Goal: Communication & Community: Answer question/provide support

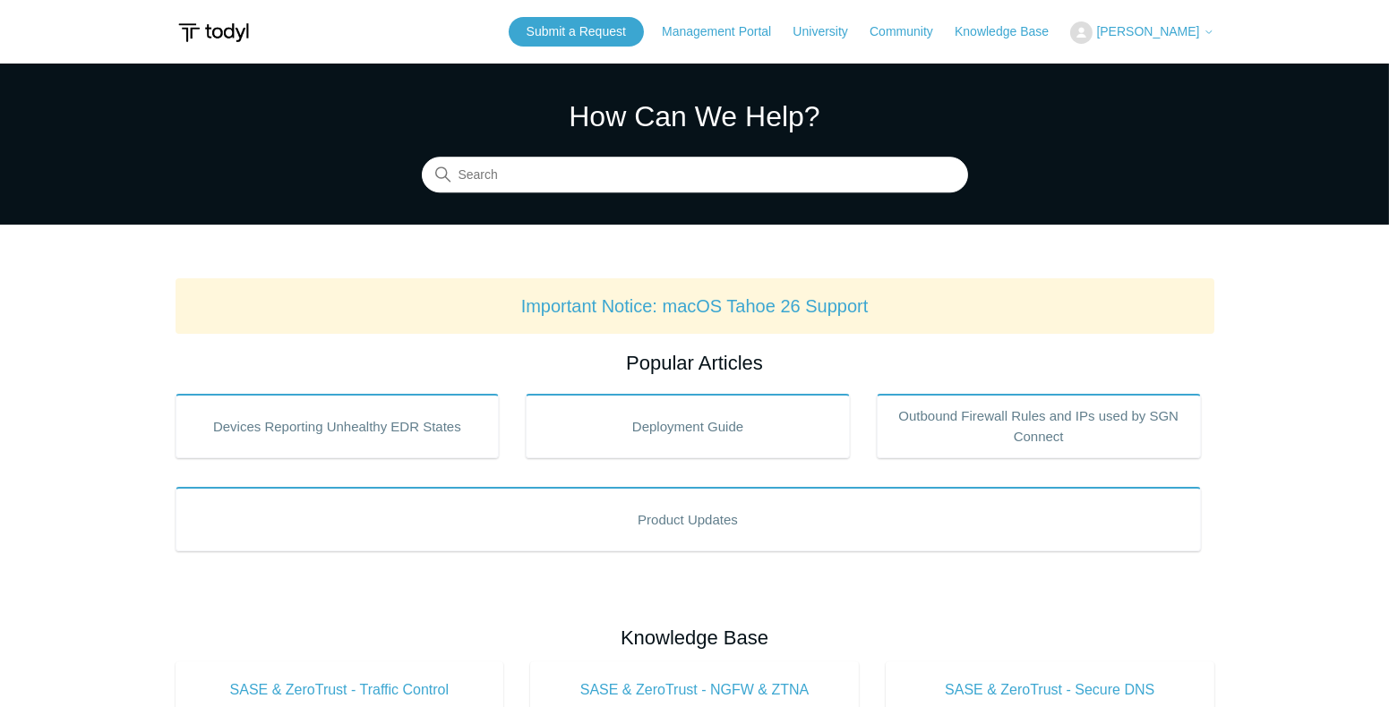
click at [1129, 34] on span "[PERSON_NAME]" at bounding box center [1147, 31] width 103 height 14
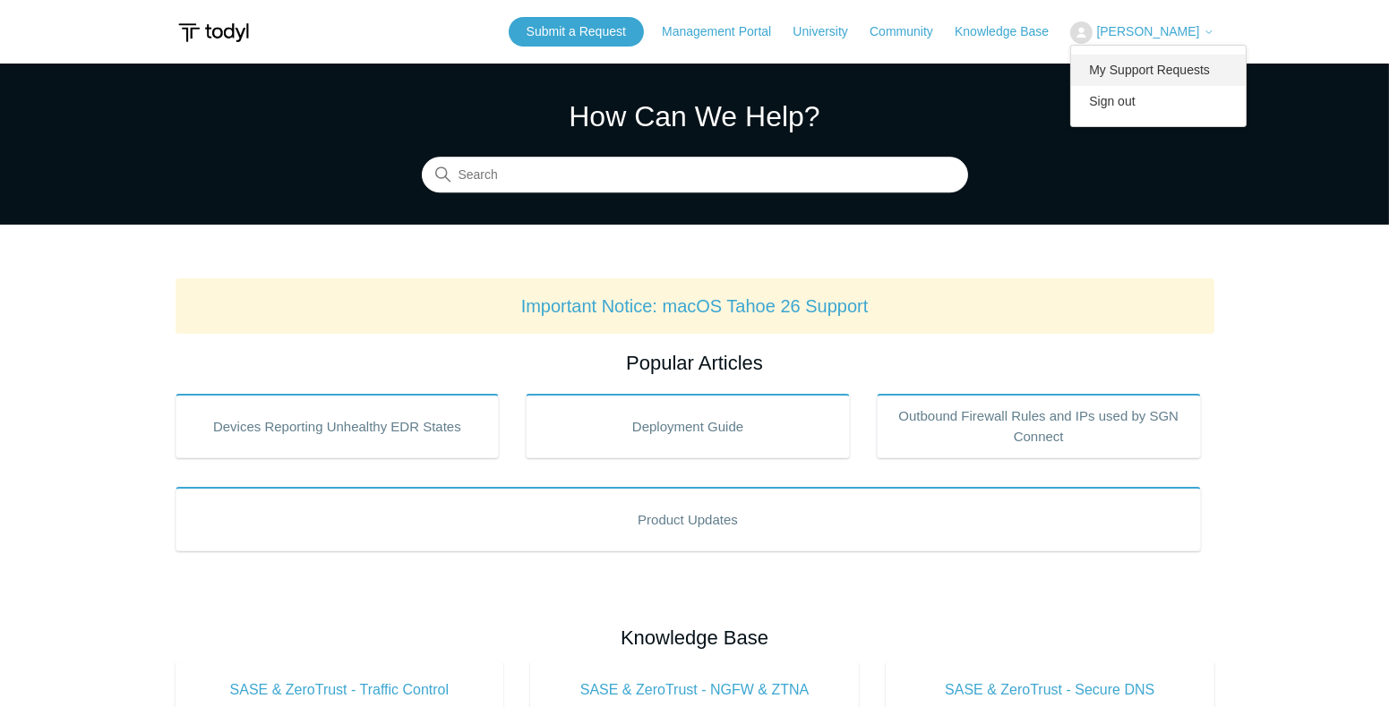
click at [1112, 62] on link "My Support Requests" at bounding box center [1158, 70] width 175 height 31
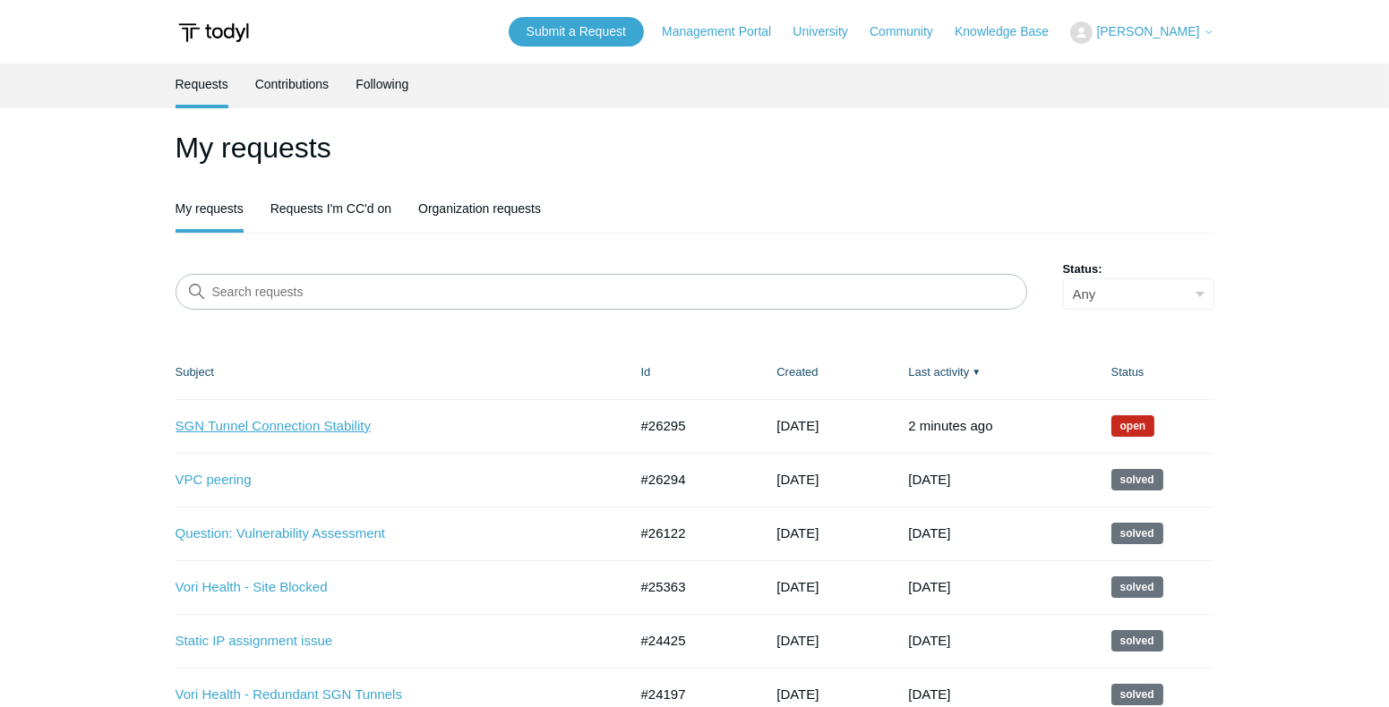
click at [333, 428] on link "SGN Tunnel Connection Stability" at bounding box center [388, 426] width 425 height 21
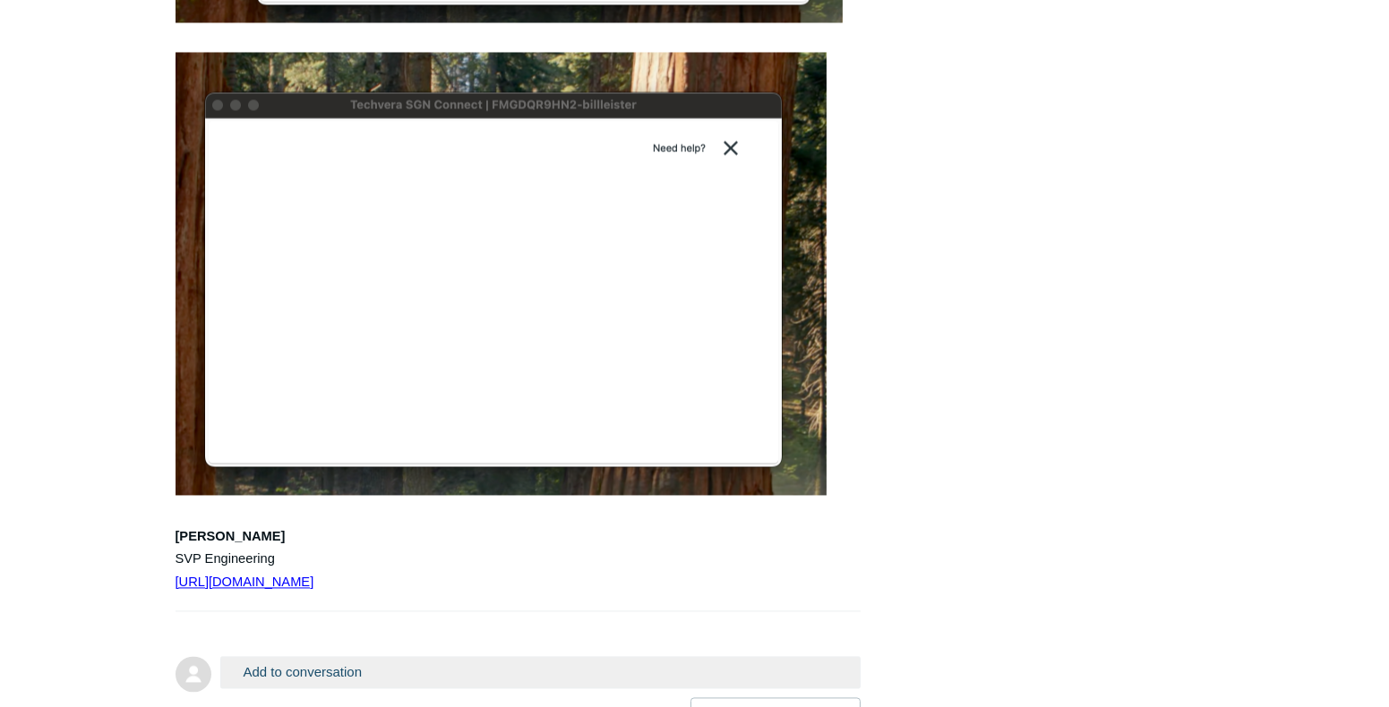
scroll to position [6680, 0]
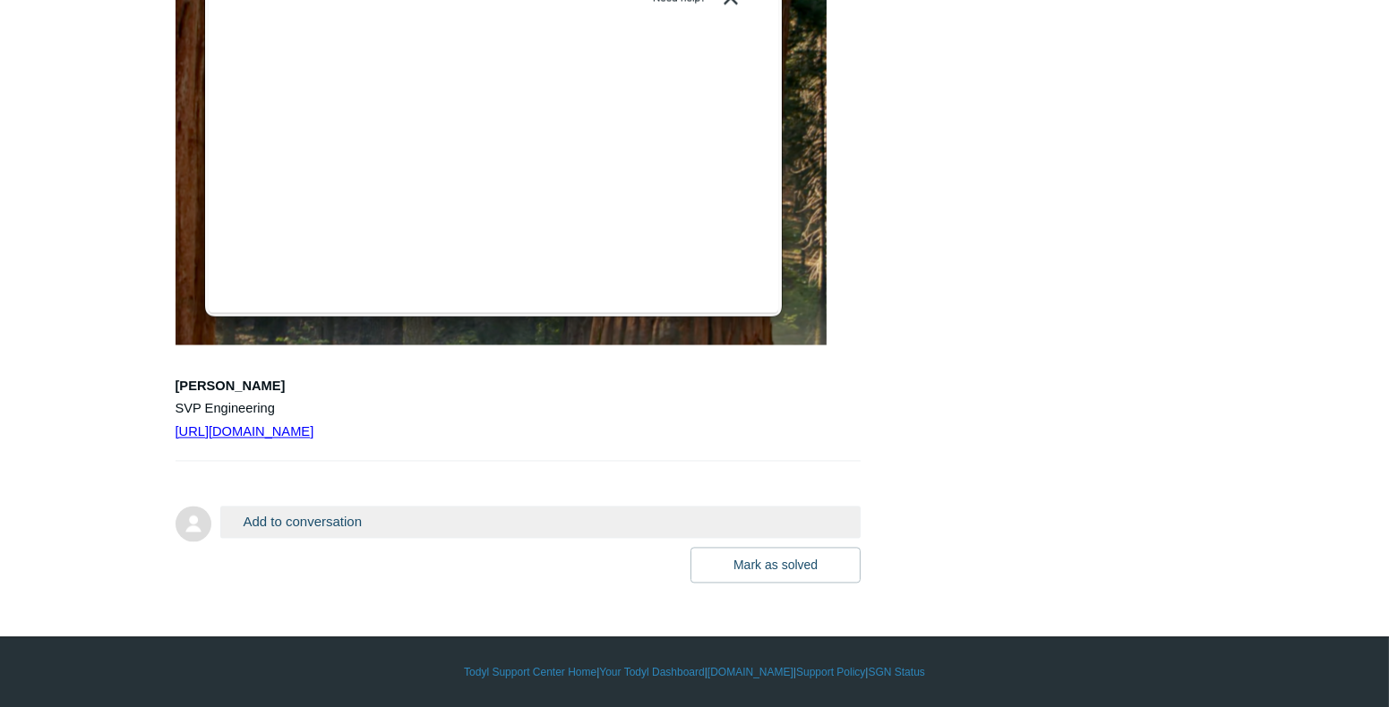
click at [370, 537] on button "Add to conversation" at bounding box center [540, 521] width 641 height 31
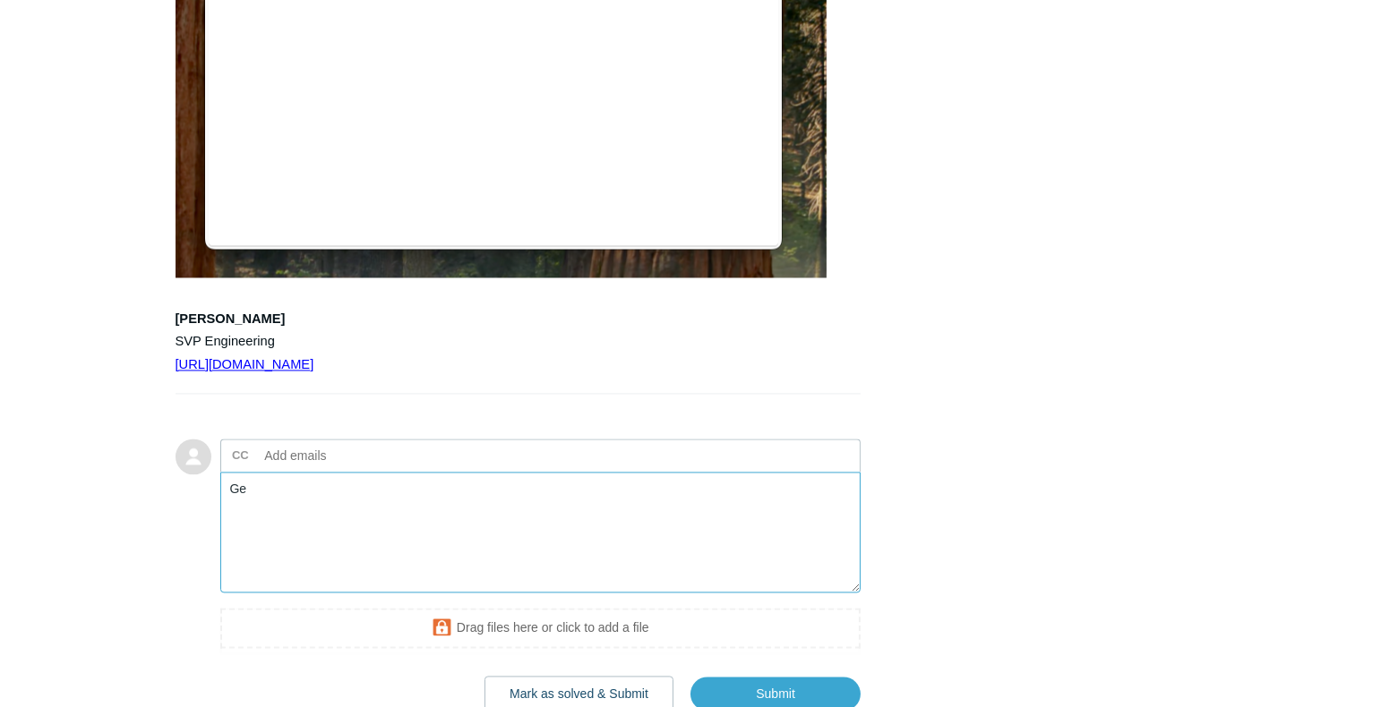
type textarea "G"
drag, startPoint x: 383, startPoint y: 688, endPoint x: 390, endPoint y: 680, distance: 10.8
click at [383, 593] on textarea "Hello [PERSON_NAME]. Please click the "Need help" button" at bounding box center [540, 532] width 641 height 121
click at [471, 593] on textarea "Hello [PERSON_NAME]. Please click the "Need help?" button" at bounding box center [540, 532] width 641 height 121
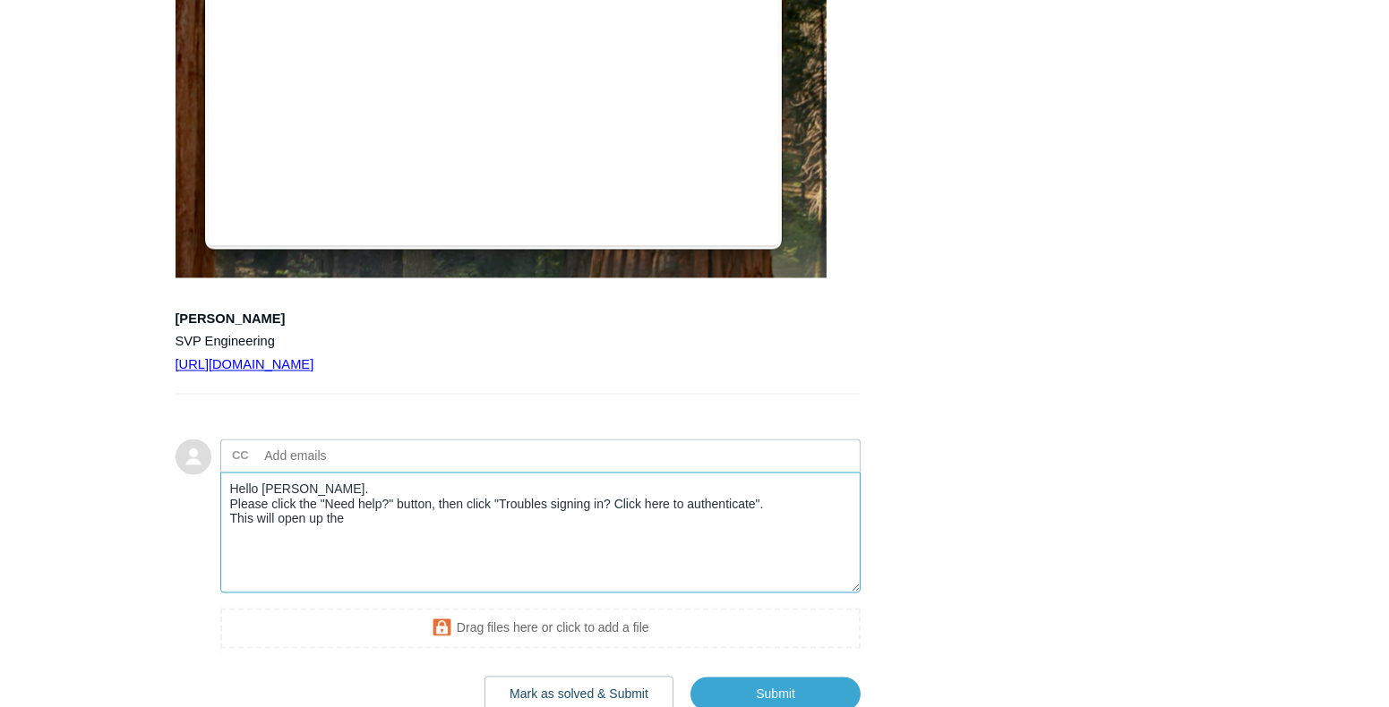
drag, startPoint x: 697, startPoint y: 687, endPoint x: 760, endPoint y: 685, distance: 63.6
click at [760, 593] on textarea "Hello [PERSON_NAME]. Please click the "Need help?" button, then click "Troubles…" at bounding box center [540, 532] width 641 height 121
click at [399, 593] on textarea "Hello [PERSON_NAME]. Please click the "Need help?" button, then click "Troubles…" at bounding box center [540, 532] width 641 height 121
paste textarea "authenticate"
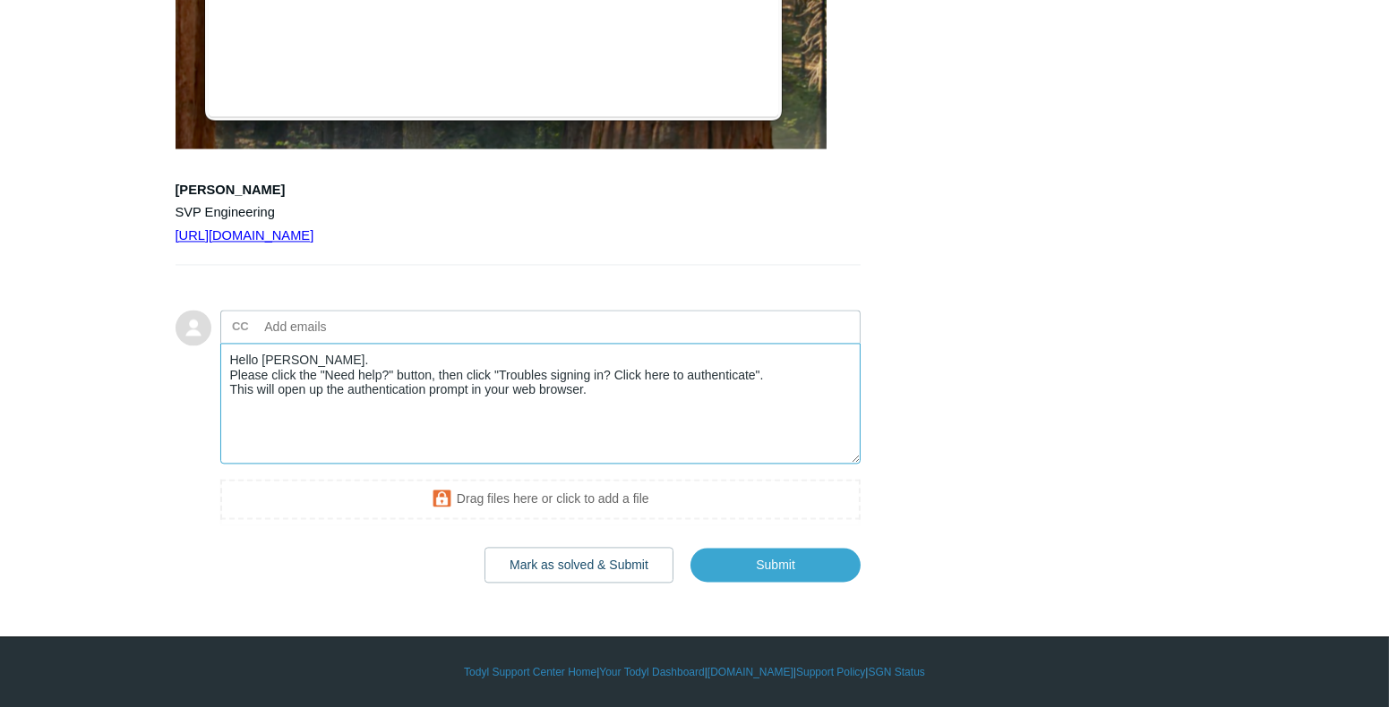
scroll to position [6990, 0]
click at [261, 391] on textarea "Hello [PERSON_NAME]. Please click the "Need help?" button, then click "Troubles…" at bounding box center [540, 403] width 641 height 121
click at [682, 395] on textarea "Hello [PERSON_NAME]. Please click the "Need help?" button, then click "Troubles…" at bounding box center [540, 403] width 641 height 121
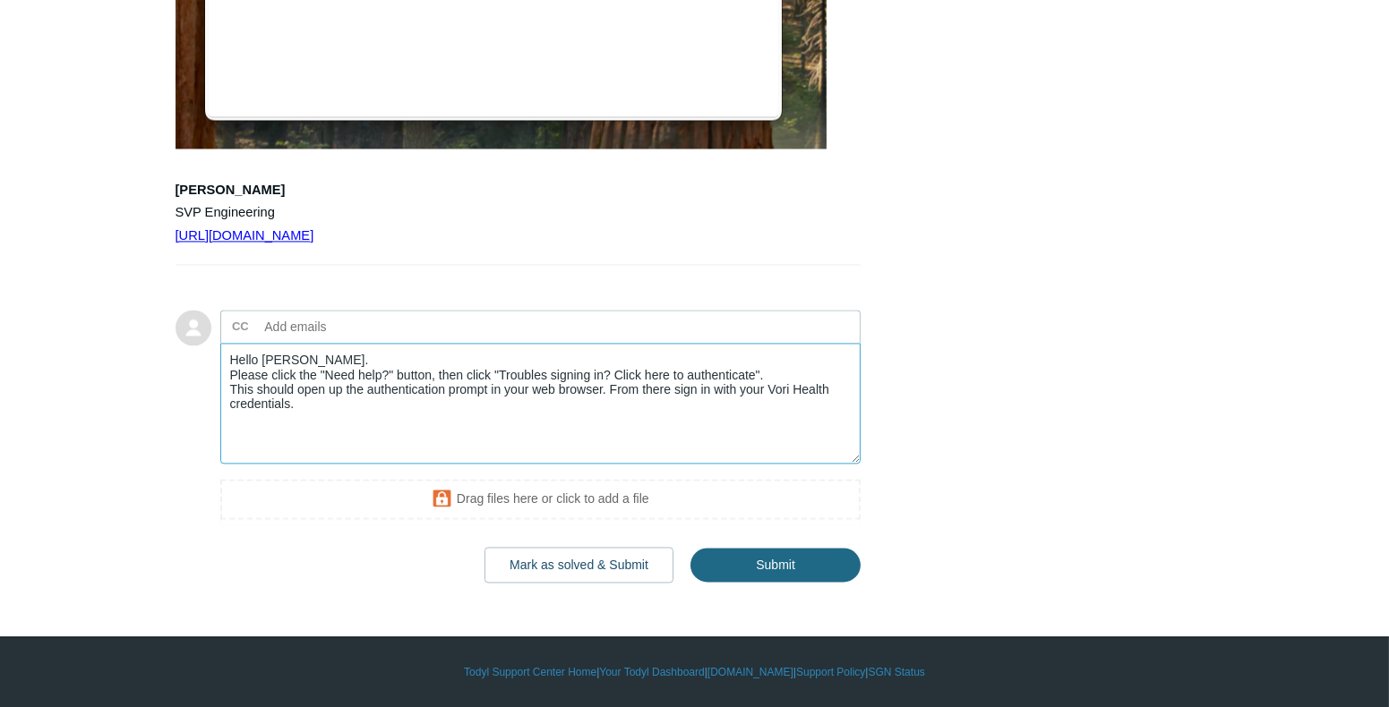
type textarea "Hello [PERSON_NAME]. Please click the "Need help?" button, then click "Troubles…"
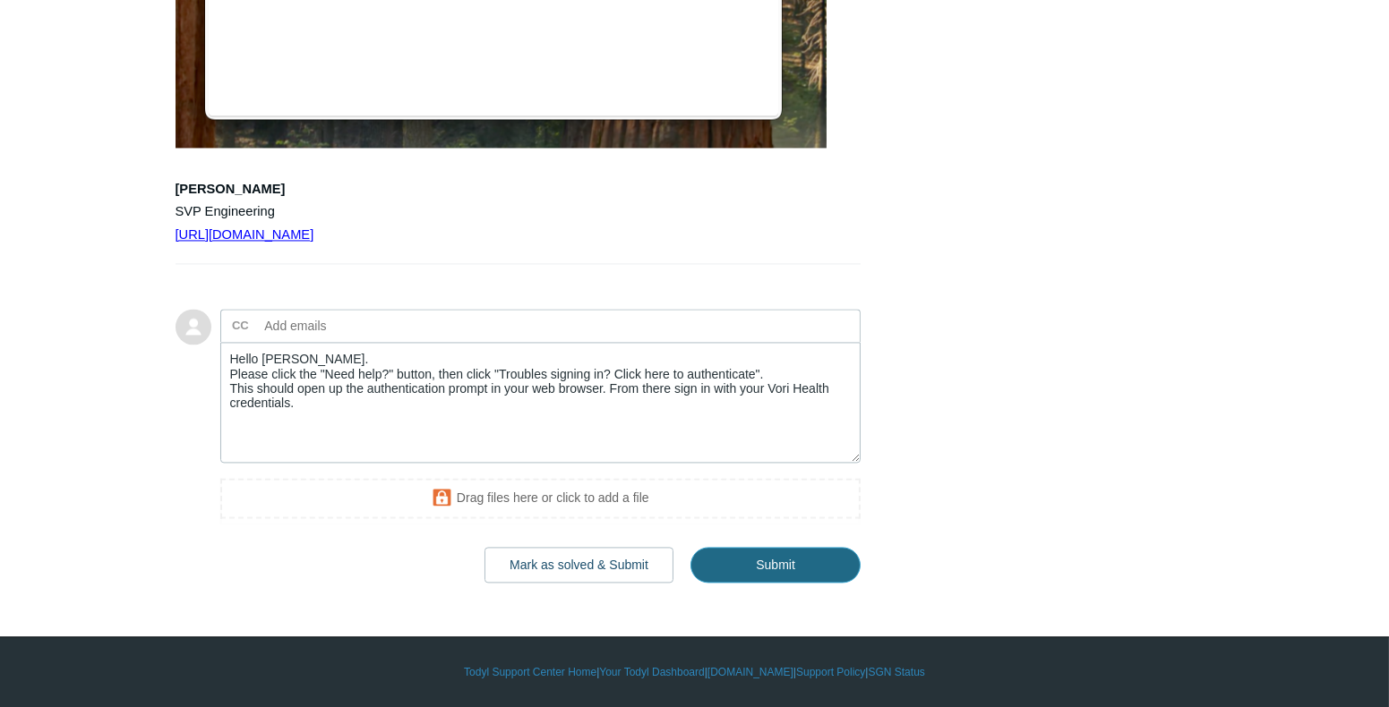
drag, startPoint x: 838, startPoint y: 569, endPoint x: 614, endPoint y: 414, distance: 272.2
click at [614, 414] on div "Add to conversation CC Add emails Hello [PERSON_NAME]. Please click the "Need h…" at bounding box center [540, 445] width 641 height 273
drag, startPoint x: 791, startPoint y: 565, endPoint x: 471, endPoint y: 414, distance: 353.7
click at [471, 414] on div "Add to conversation CC Add emails Hello Bill. Please click the "Need help?" but…" at bounding box center [540, 445] width 641 height 273
click at [782, 570] on input "Submit" at bounding box center [775, 565] width 170 height 36
